Goal: Find specific page/section: Find specific page/section

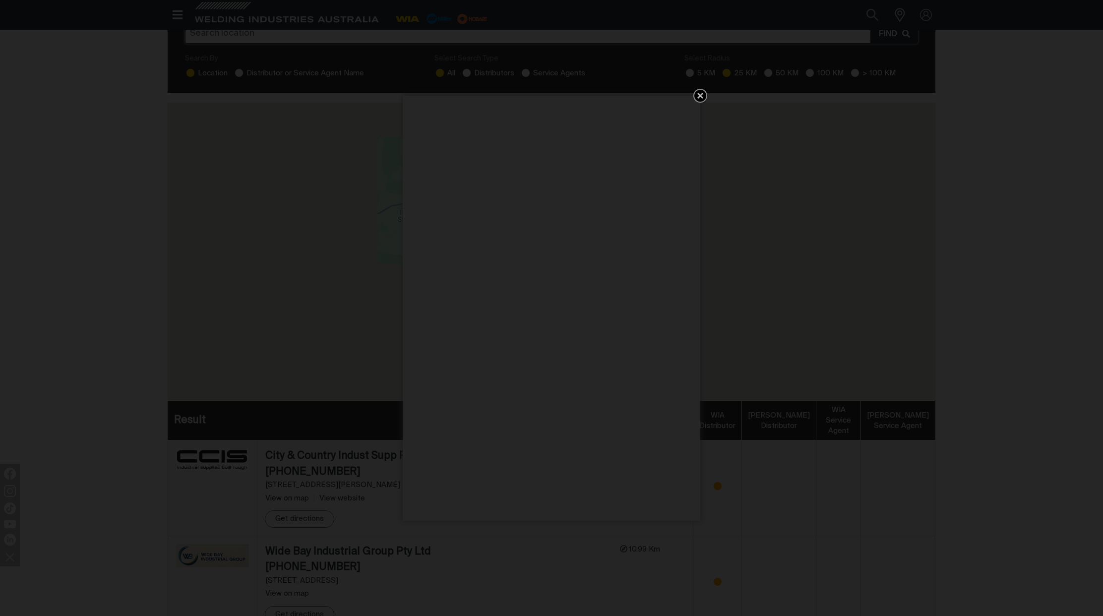
click at [699, 95] on icon "Get 5 WIA Welding Guides Free!" at bounding box center [700, 96] width 6 height 6
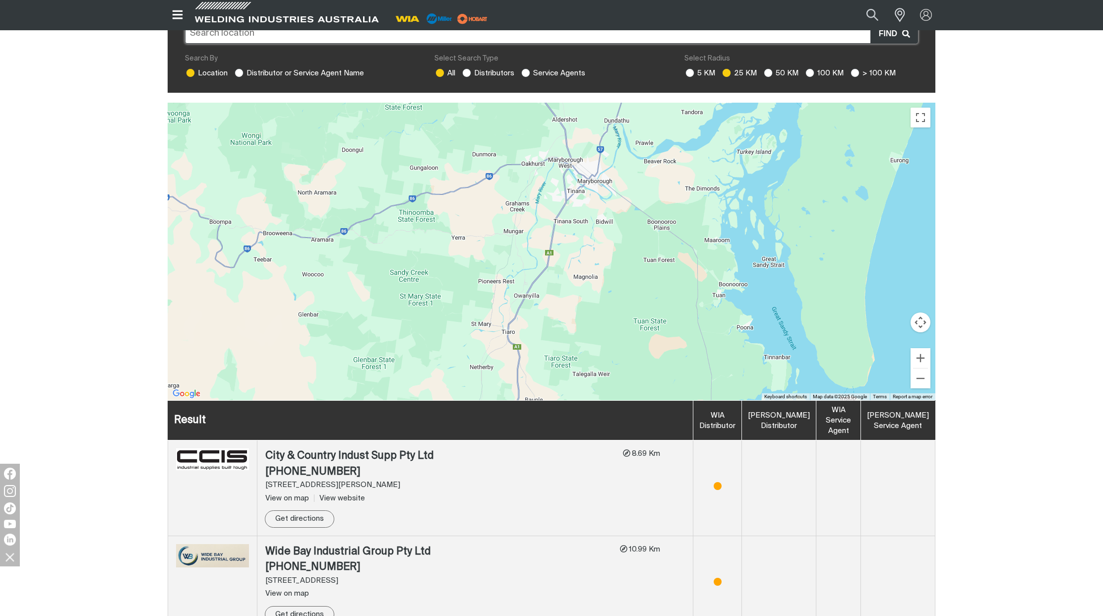
scroll to position [99, 0]
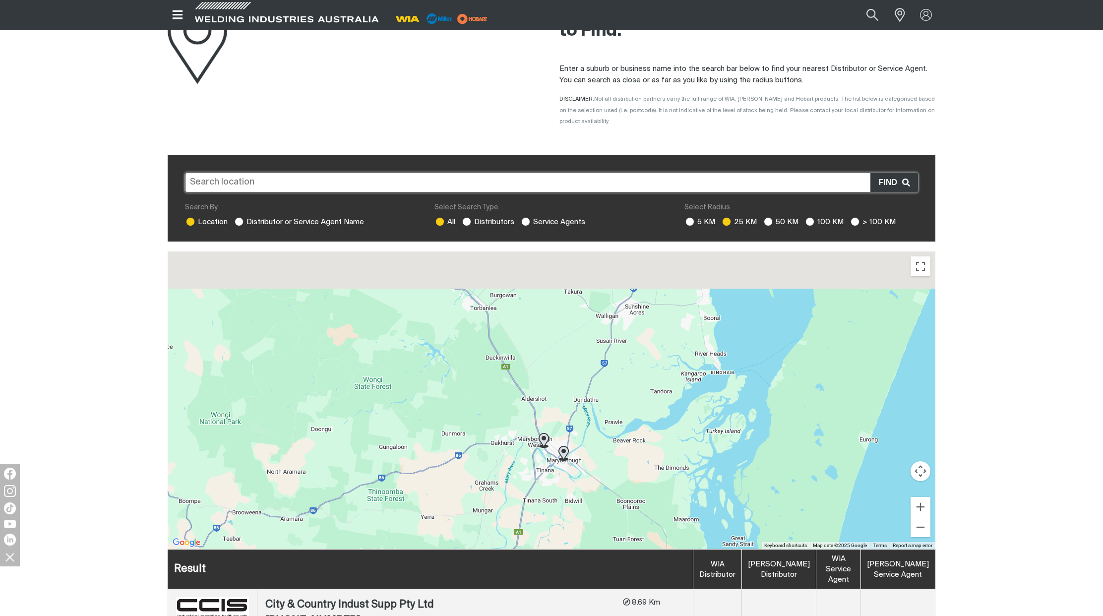
drag, startPoint x: 610, startPoint y: 285, endPoint x: 579, endPoint y: 416, distance: 134.9
click at [579, 416] on div "To navigate, press the arrow keys." at bounding box center [551, 399] width 767 height 297
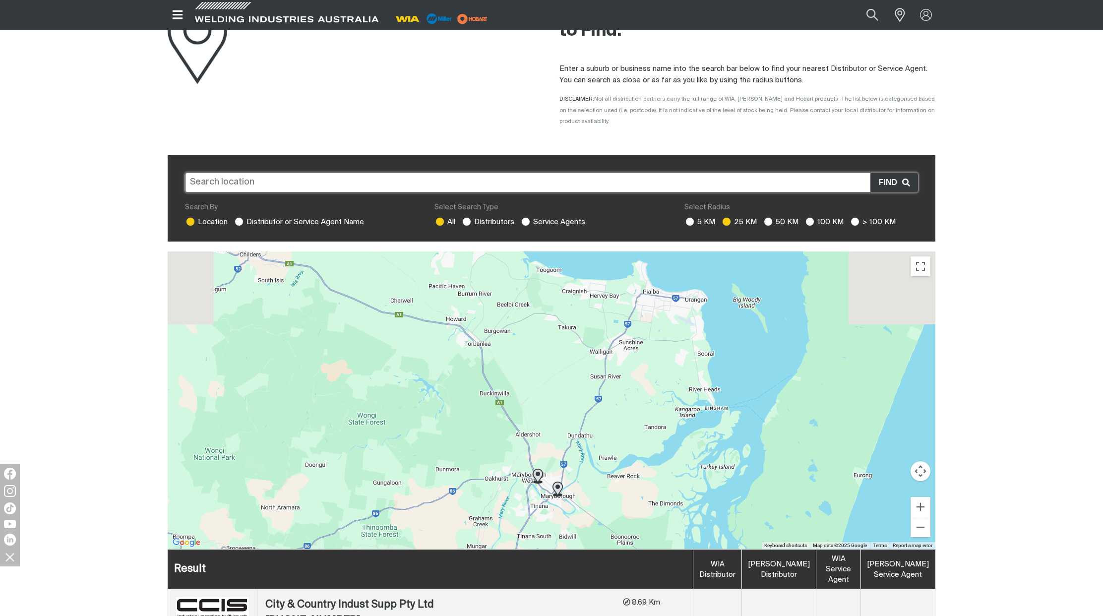
drag, startPoint x: 641, startPoint y: 299, endPoint x: 614, endPoint y: 400, distance: 104.0
click at [614, 400] on div "To navigate, press the arrow keys." at bounding box center [551, 399] width 767 height 297
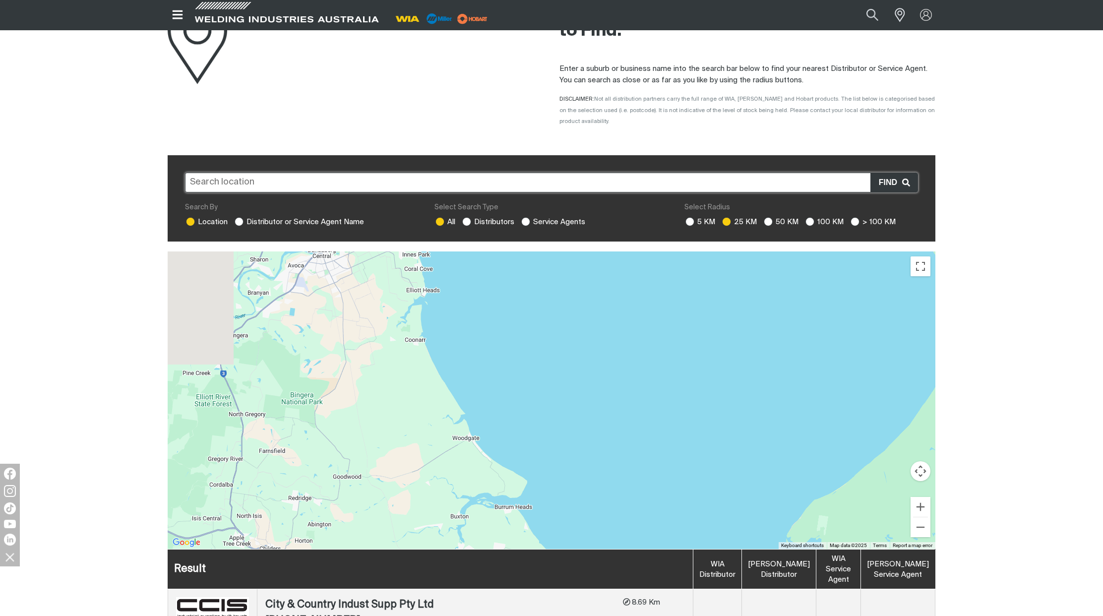
drag, startPoint x: 525, startPoint y: 310, endPoint x: 715, endPoint y: 449, distance: 235.6
click at [723, 457] on div "To navigate, press the arrow keys." at bounding box center [551, 399] width 767 height 297
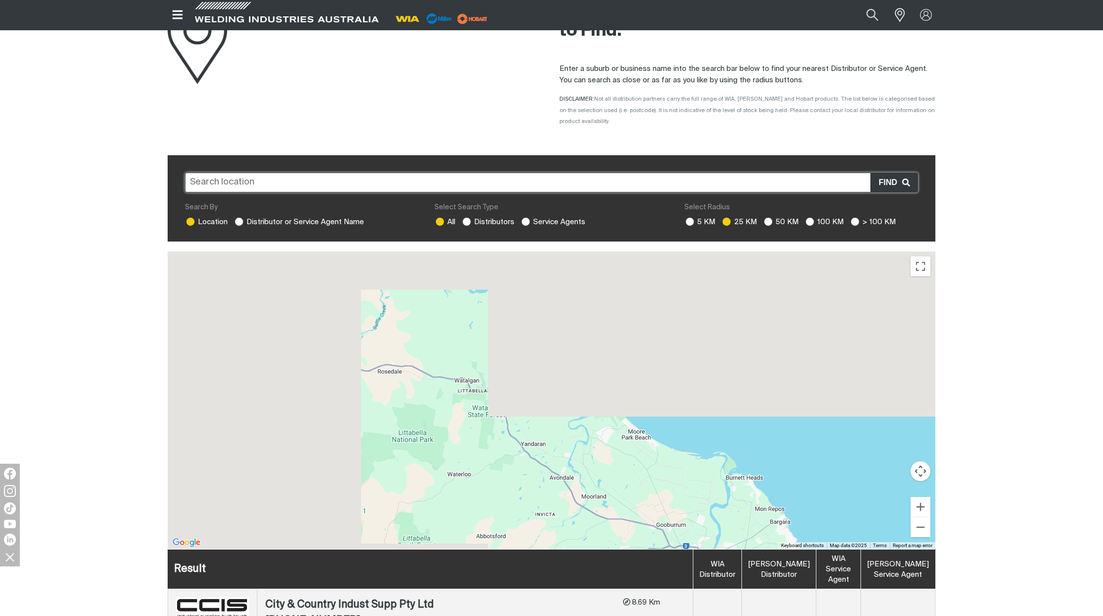
drag, startPoint x: 615, startPoint y: 355, endPoint x: 726, endPoint y: 504, distance: 185.3
click at [725, 507] on div "To navigate, press the arrow keys." at bounding box center [551, 399] width 767 height 297
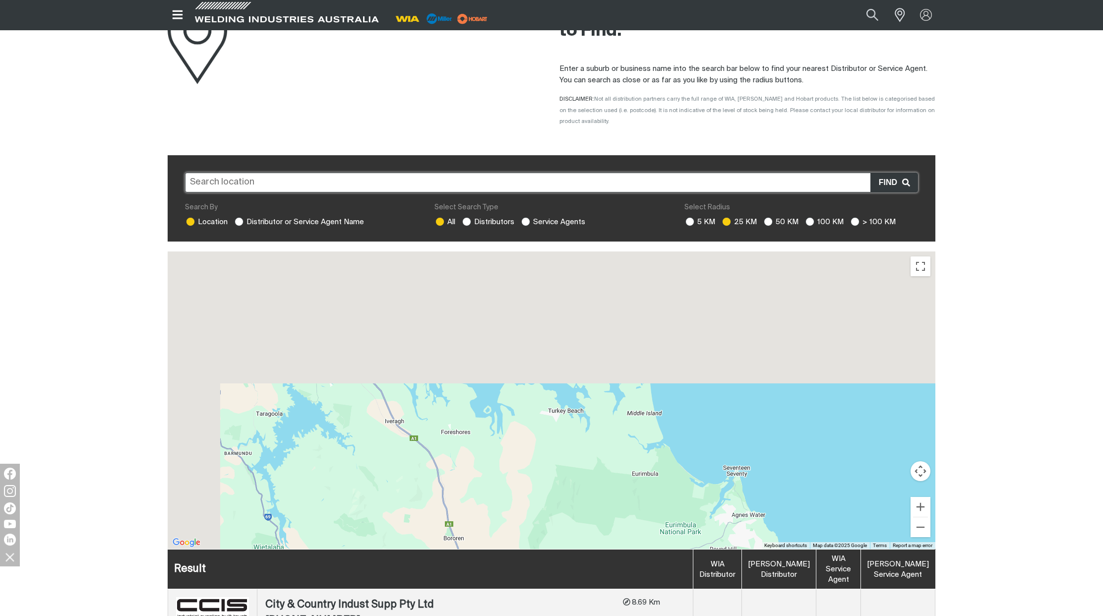
drag, startPoint x: 545, startPoint y: 289, endPoint x: 673, endPoint y: 472, distance: 223.3
click at [662, 459] on div "To navigate, press the arrow keys." at bounding box center [551, 399] width 767 height 297
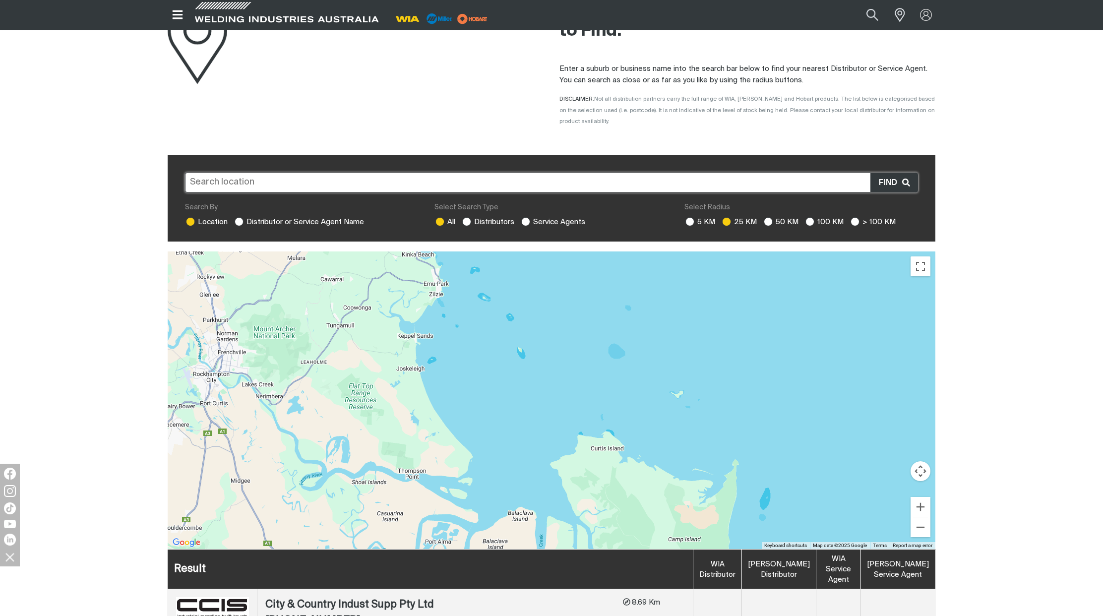
drag, startPoint x: 573, startPoint y: 300, endPoint x: 634, endPoint y: 334, distance: 69.9
click at [719, 389] on div "To navigate, press the arrow keys." at bounding box center [551, 399] width 767 height 297
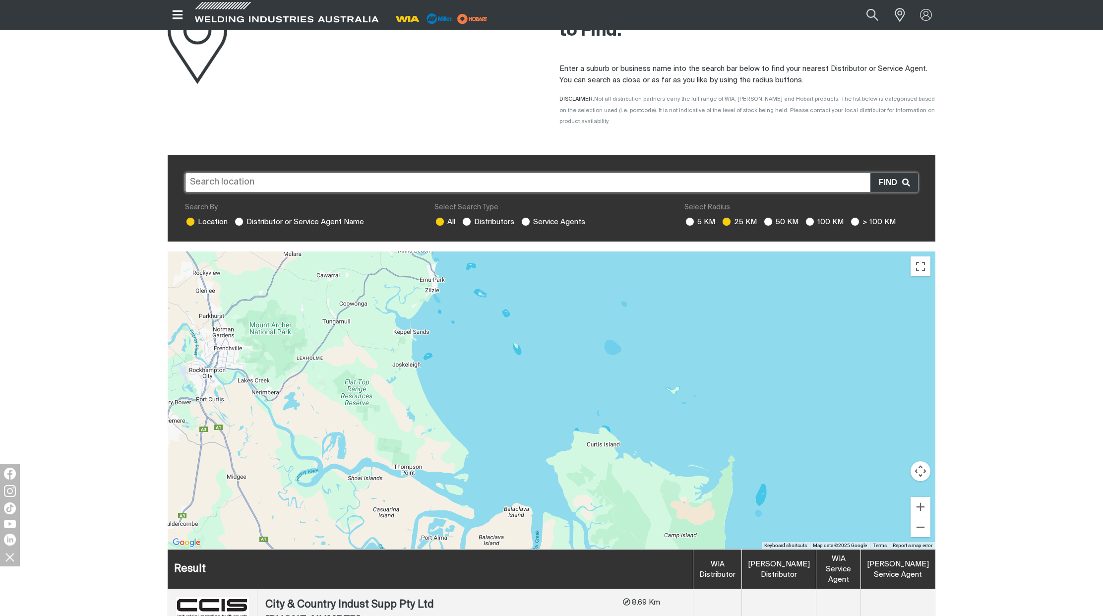
click at [348, 173] on input "text" at bounding box center [551, 183] width 733 height 20
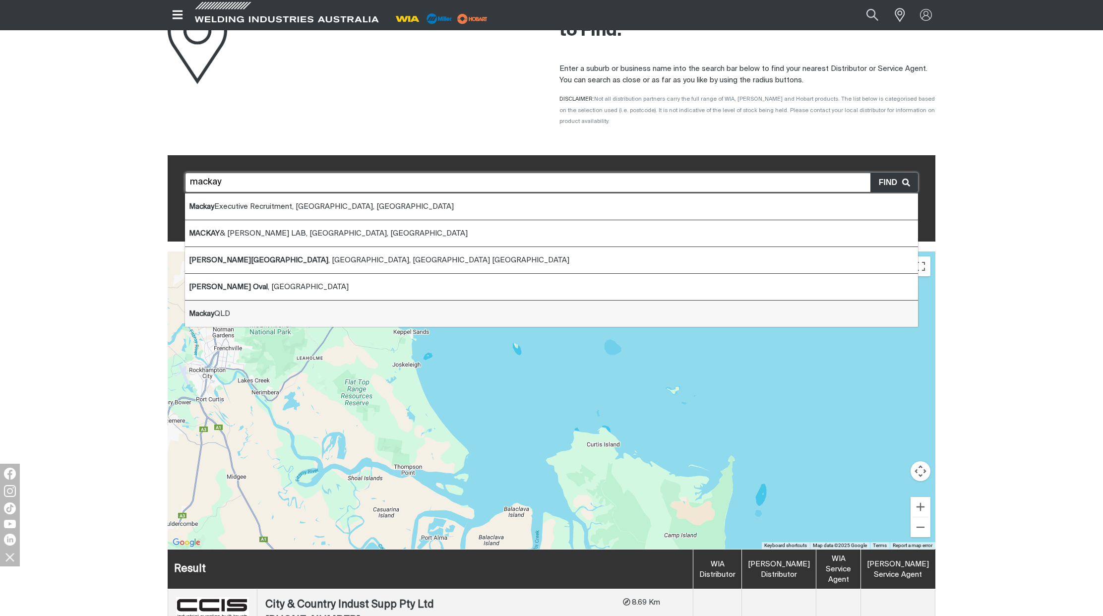
click at [230, 310] on span "Mackay QLD" at bounding box center [209, 313] width 41 height 7
type input "Mackay QLD"
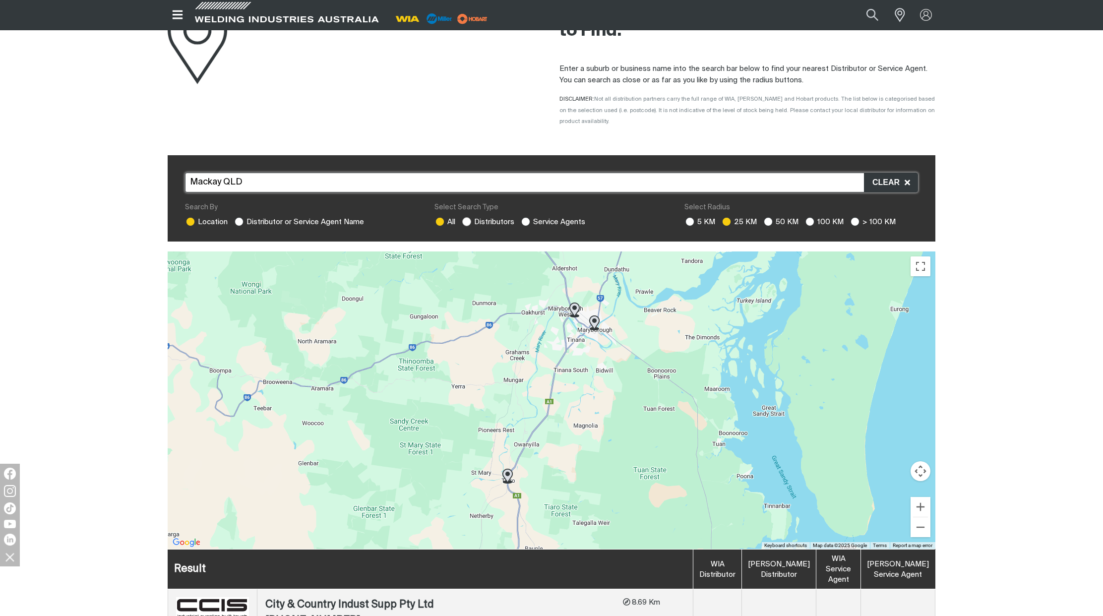
click at [469, 217] on ins at bounding box center [466, 221] width 9 height 9
click at [468, 217] on input "Distributors" at bounding box center [465, 220] width 6 height 6
radio input "true"
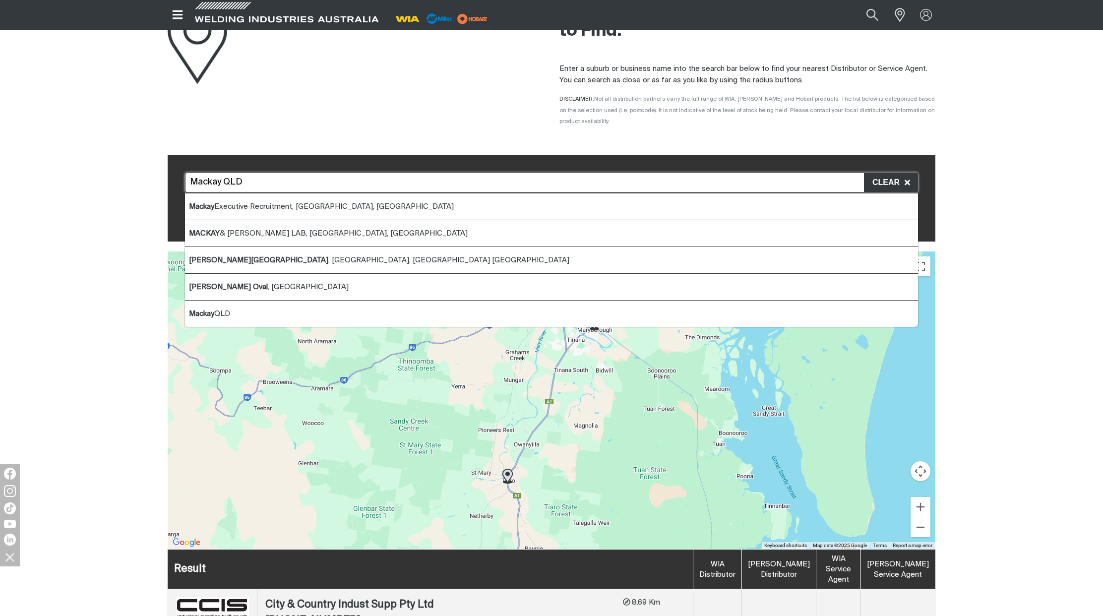
click at [336, 178] on input "Mackay QLD" at bounding box center [551, 183] width 733 height 20
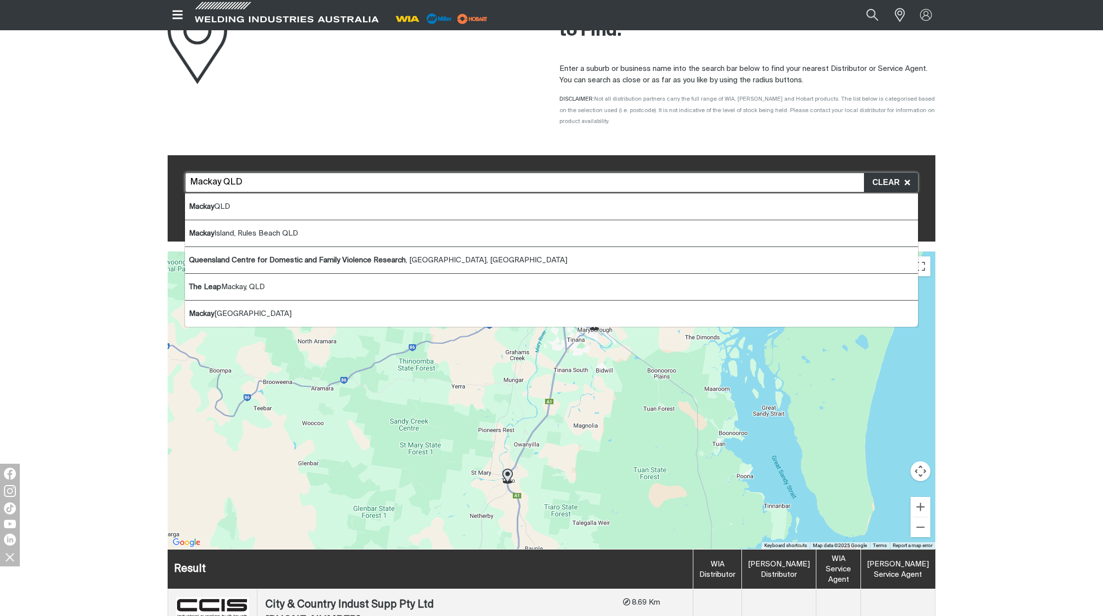
click at [225, 203] on span "Mackay QLD" at bounding box center [209, 206] width 41 height 7
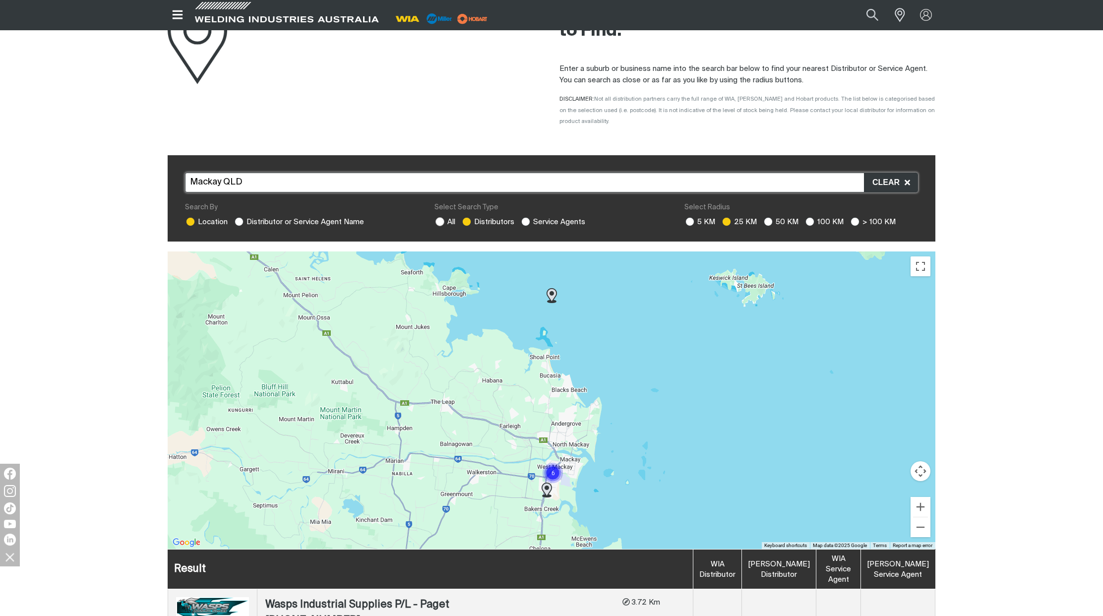
click at [438, 217] on ins at bounding box center [439, 221] width 9 height 9
click at [438, 217] on input "All" at bounding box center [438, 220] width 6 height 6
radio input "true"
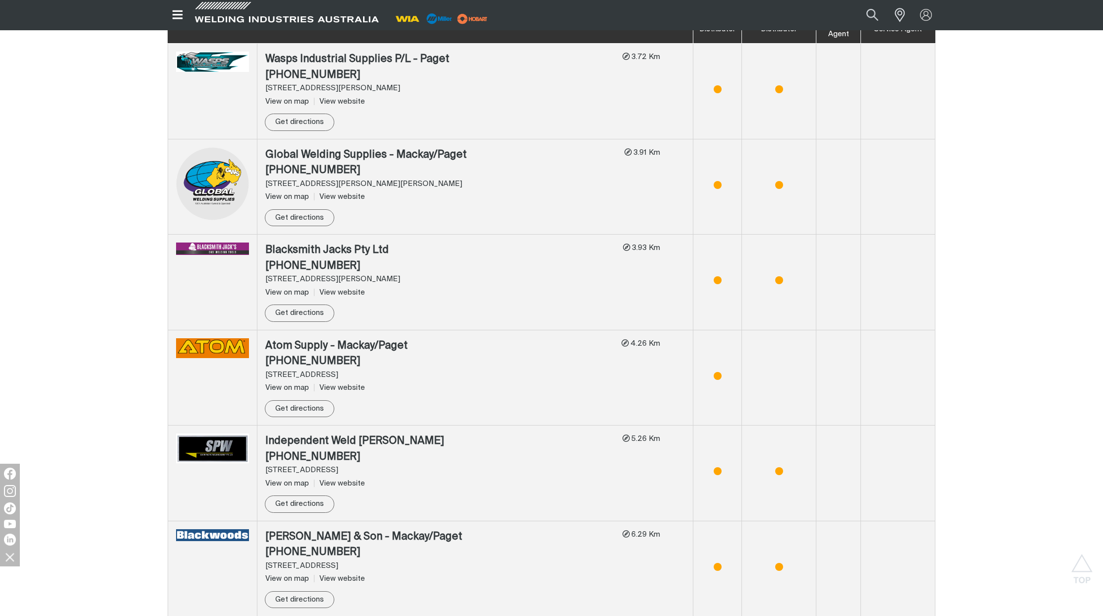
scroll to position [545, 0]
